Goal: Entertainment & Leisure: Consume media (video, audio)

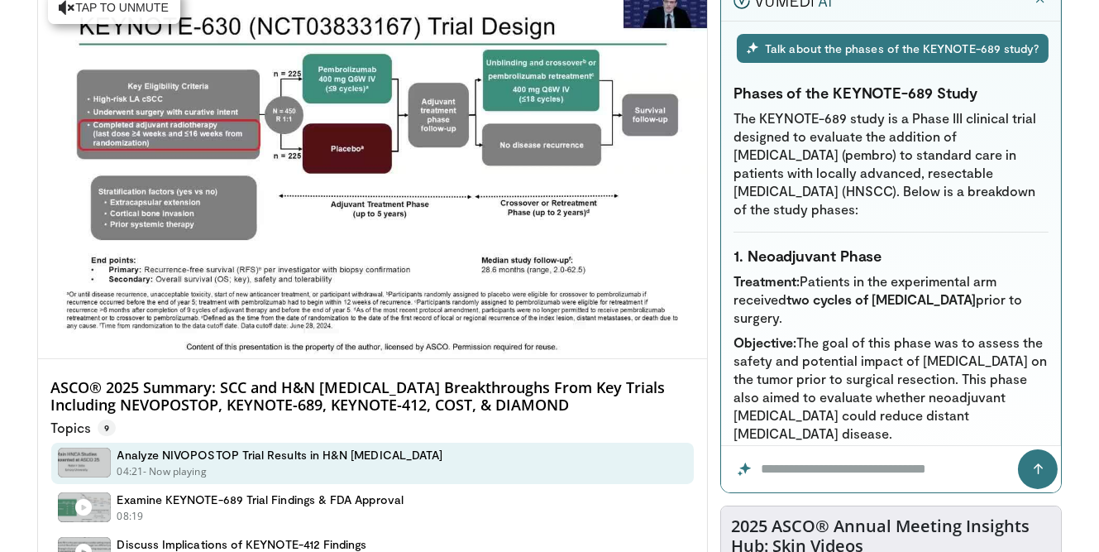
scroll to position [134, 0]
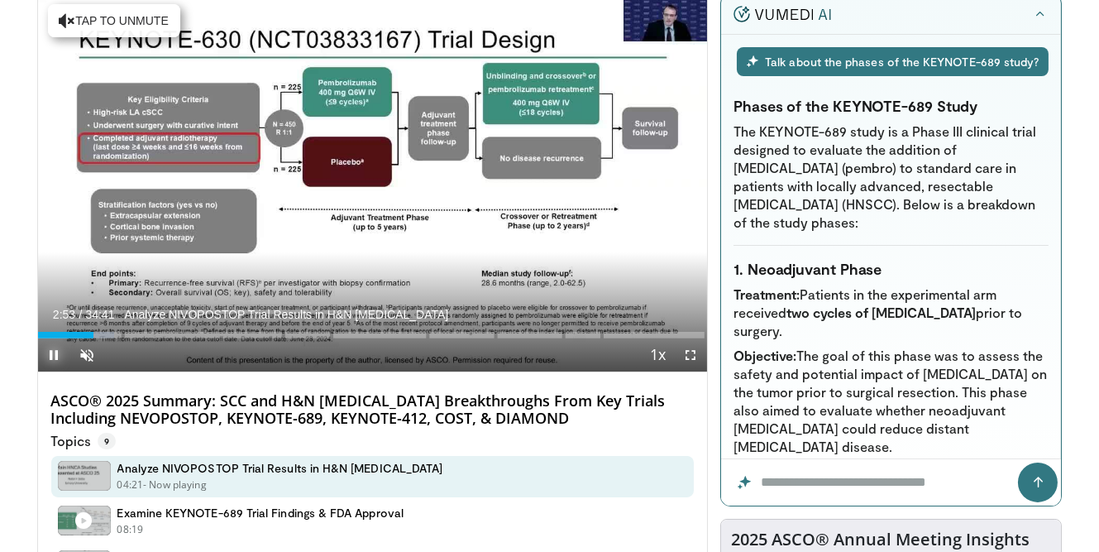
click at [57, 351] on span "Video Player" at bounding box center [54, 354] width 33 height 33
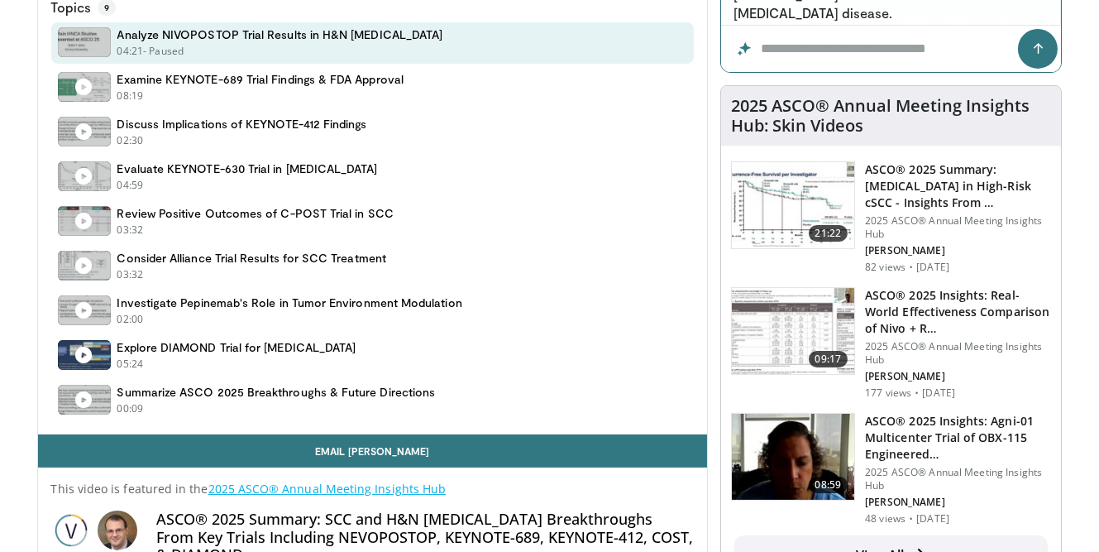
scroll to position [562, 0]
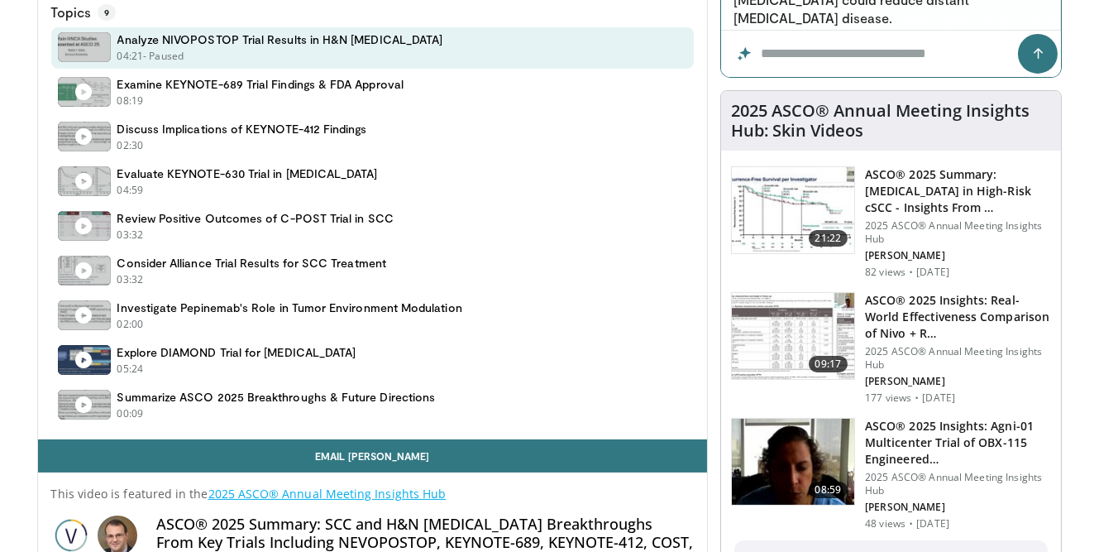
click at [210, 394] on h4 "Summarize ASCO 2025 Breakthroughs & Future Directions" at bounding box center [276, 397] width 318 height 15
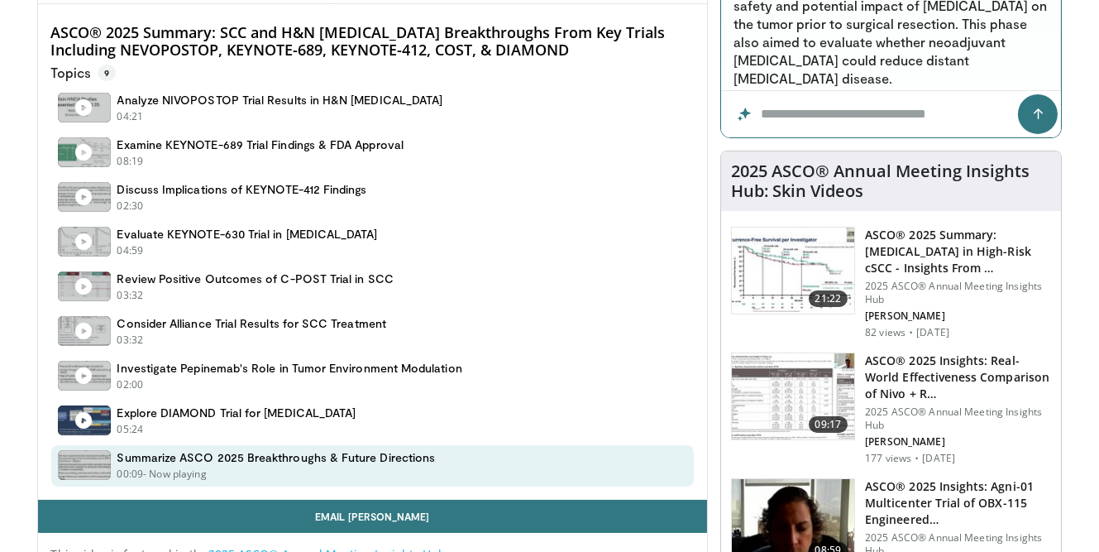
scroll to position [521, 0]
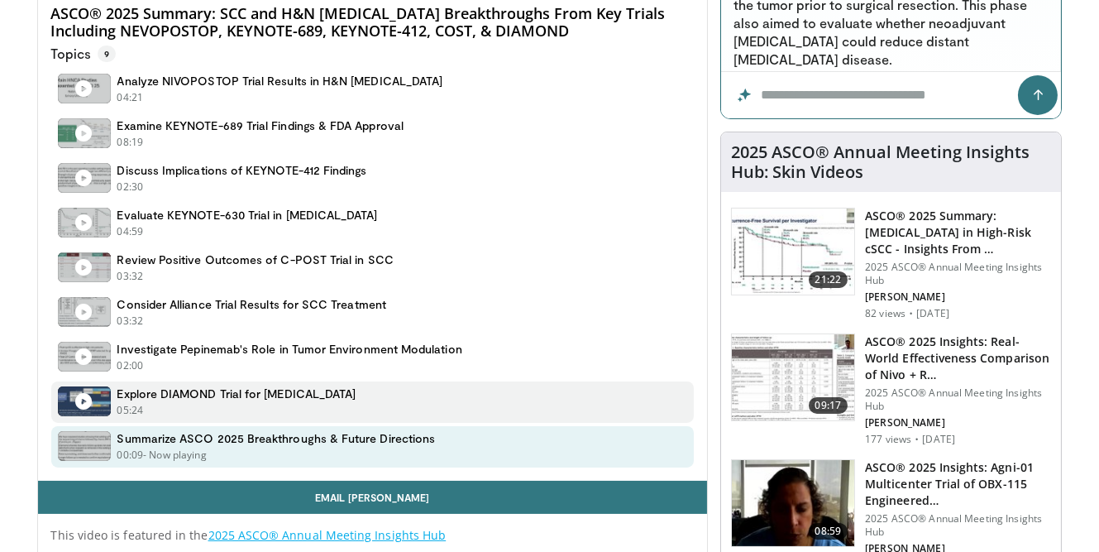
click at [189, 410] on div "05:24 - Now playing - Paused" at bounding box center [236, 410] width 239 height 15
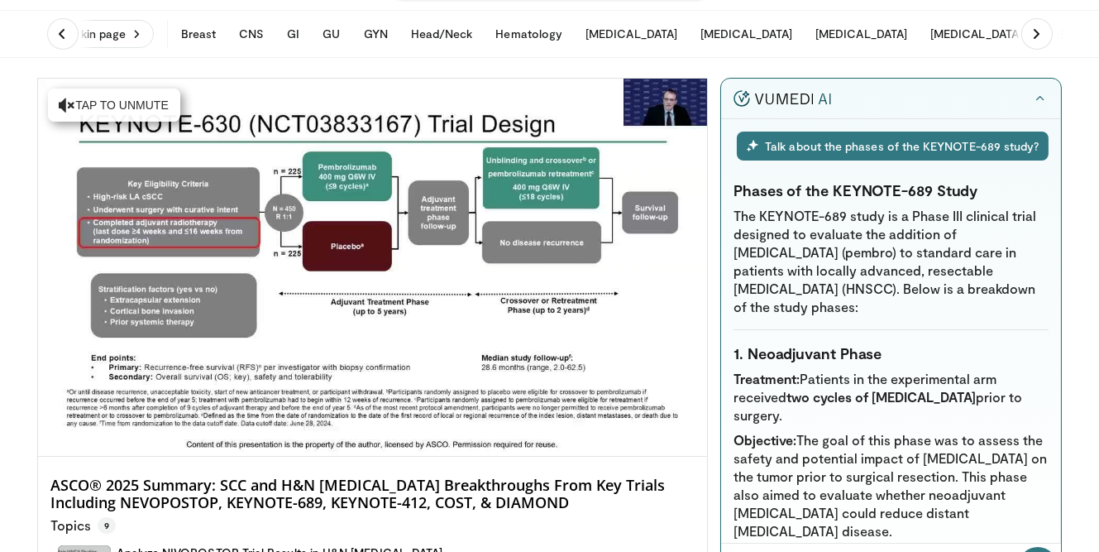
scroll to position [43, 0]
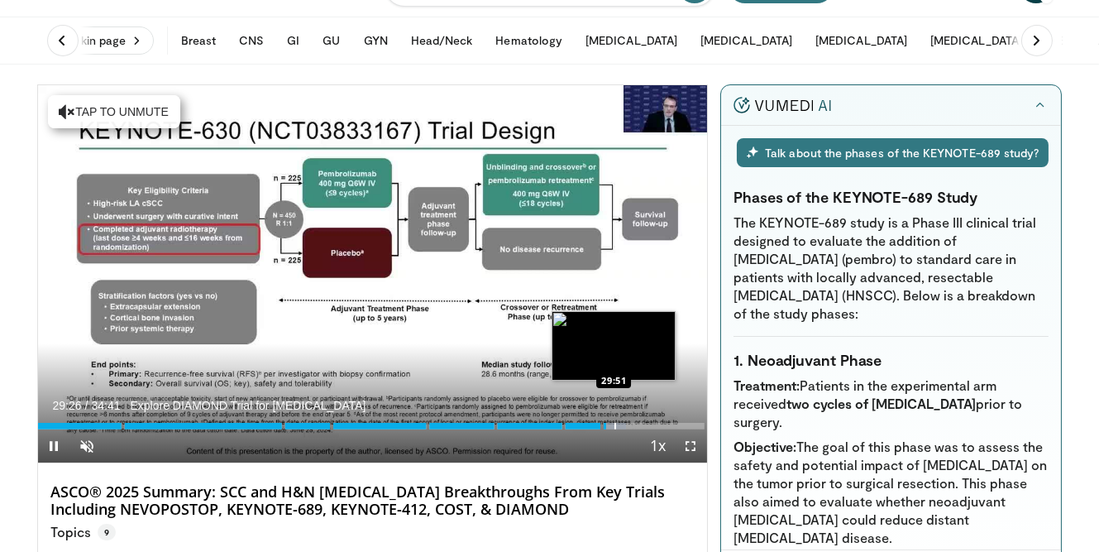
click at [614, 426] on div "Progress Bar" at bounding box center [615, 426] width 2 height 7
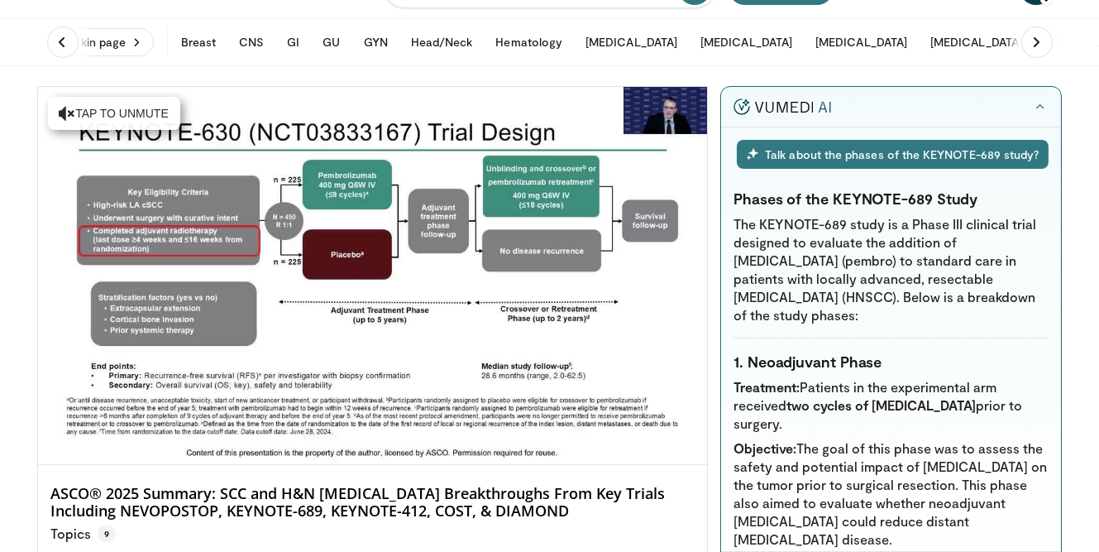
scroll to position [37, 0]
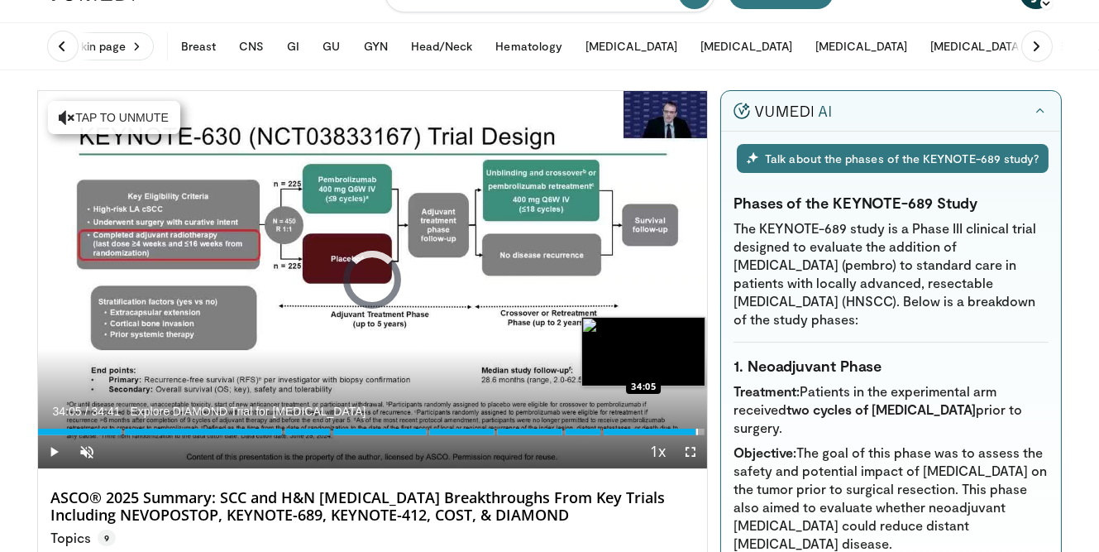
click at [696, 432] on div "Progress Bar" at bounding box center [697, 431] width 2 height 7
